Goal: Find specific page/section: Find specific page/section

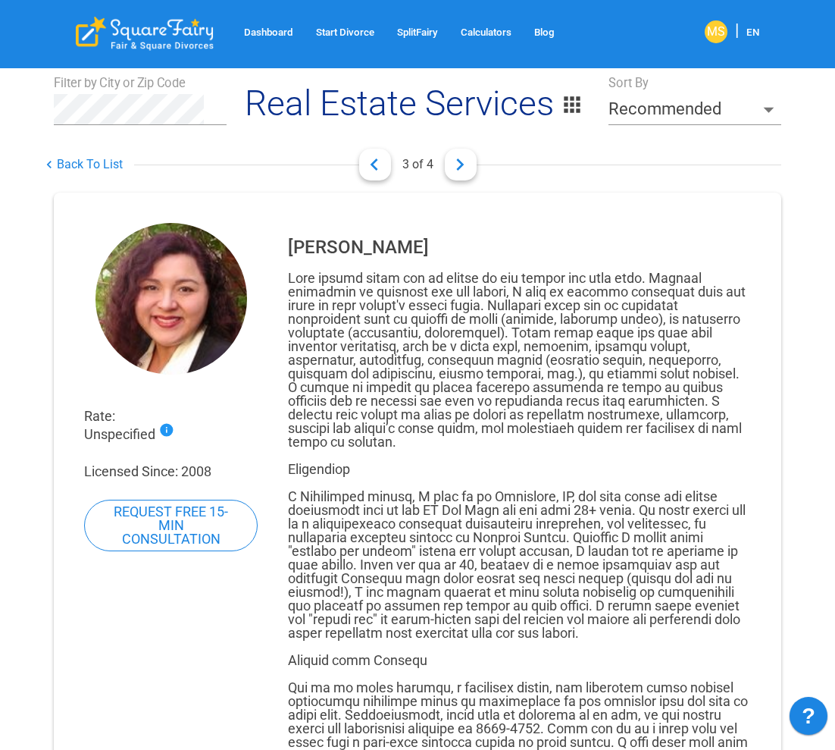
scroll to position [76, 0]
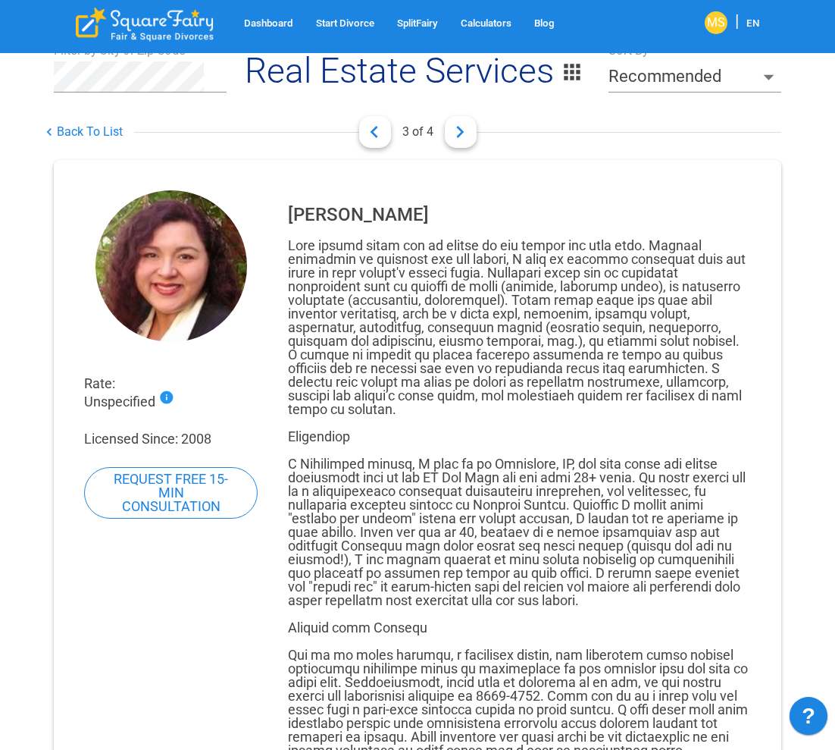
click at [334, 301] on div at bounding box center [519, 682] width 463 height 887
click at [335, 379] on div at bounding box center [519, 682] width 463 height 887
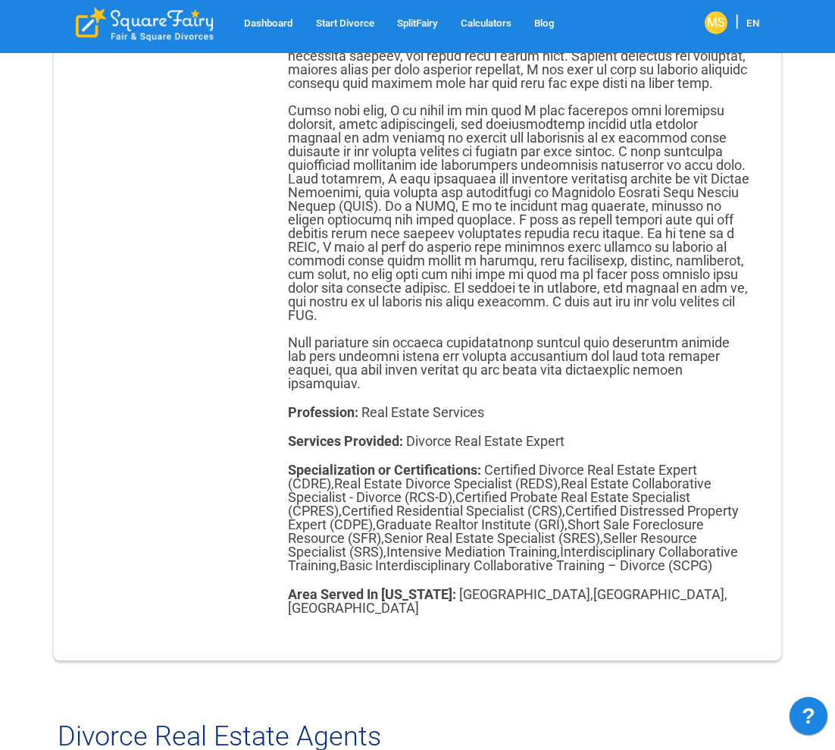
scroll to position [834, 0]
